Goal: Information Seeking & Learning: Learn about a topic

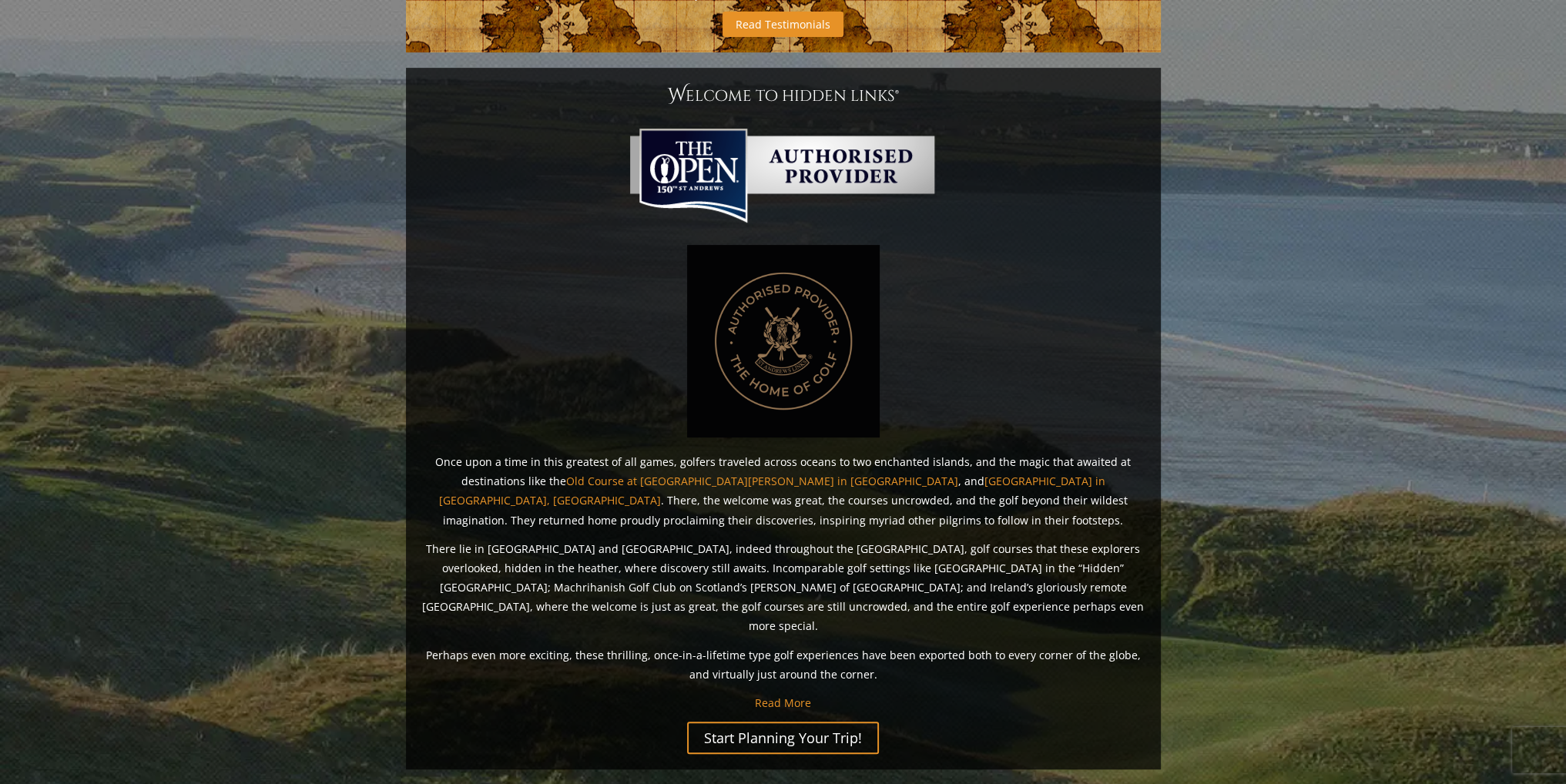
scroll to position [1074, 0]
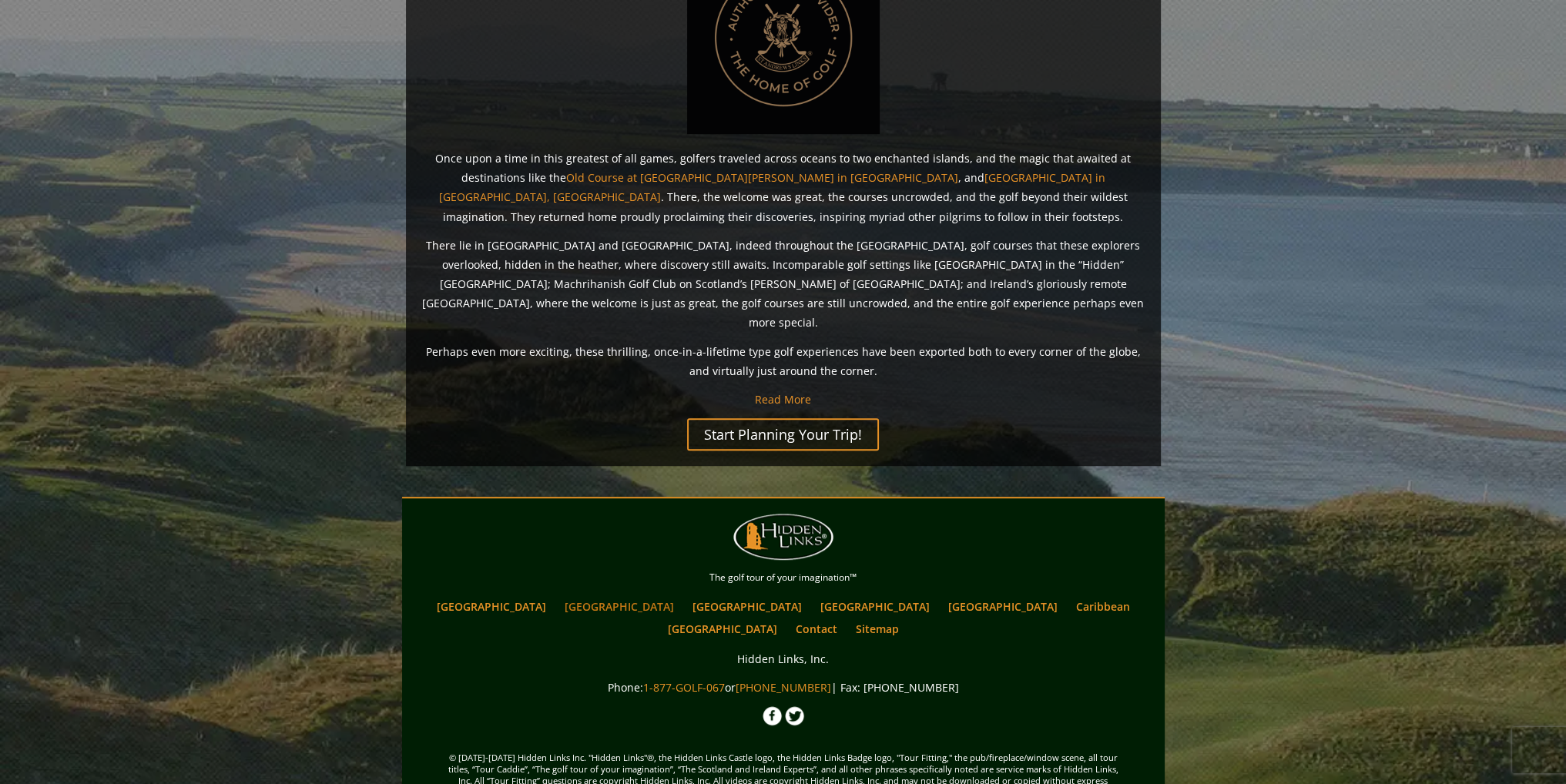
click at [610, 595] on link "[GEOGRAPHIC_DATA]" at bounding box center [619, 606] width 125 height 22
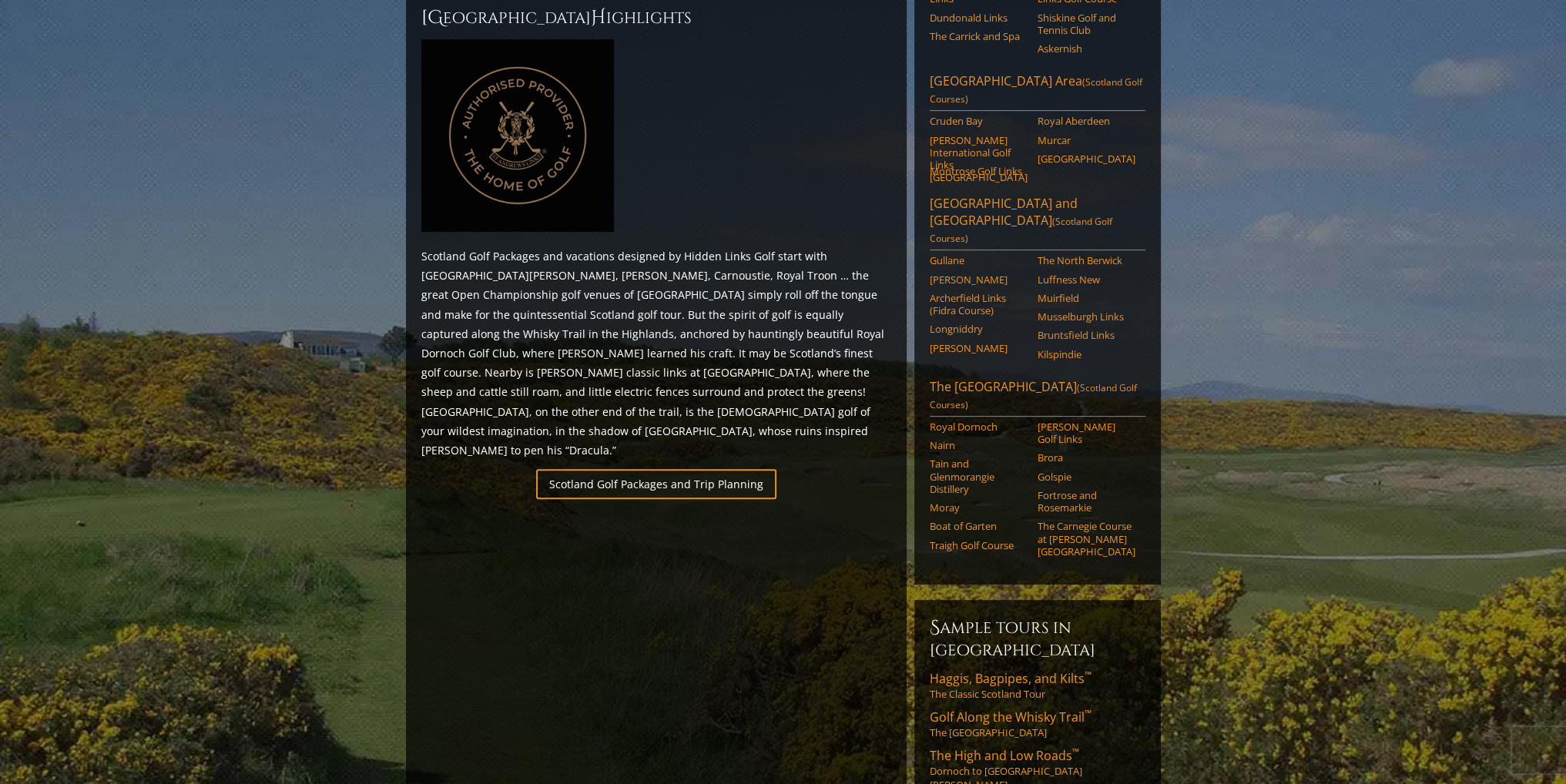
scroll to position [693, 0]
click at [996, 377] on link "The [GEOGRAPHIC_DATA] (Scotland Golf Courses)" at bounding box center [1037, 396] width 216 height 38
